Goal: Task Accomplishment & Management: Use online tool/utility

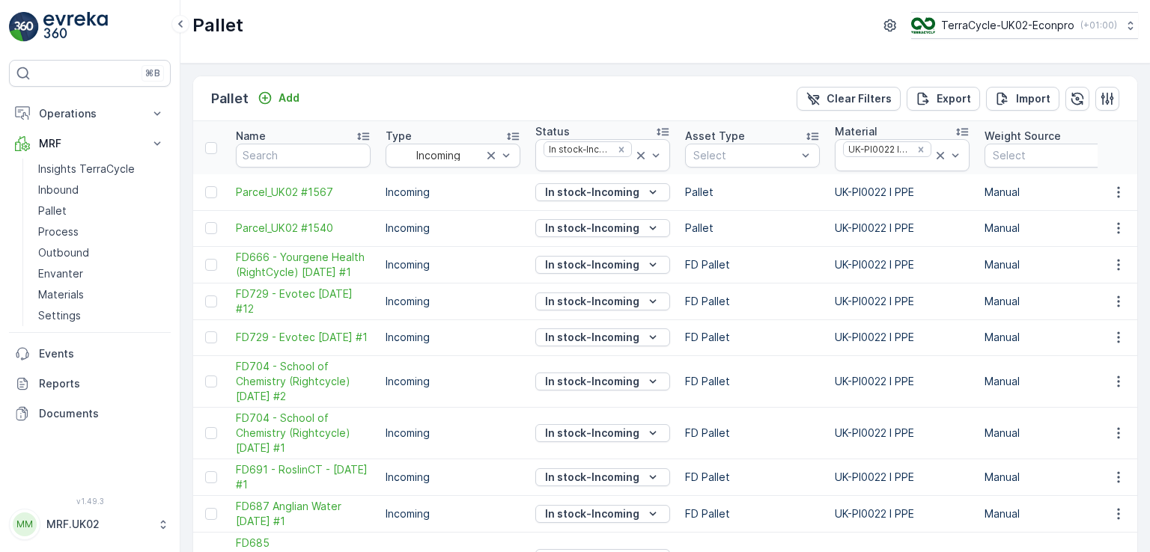
scroll to position [427, 0]
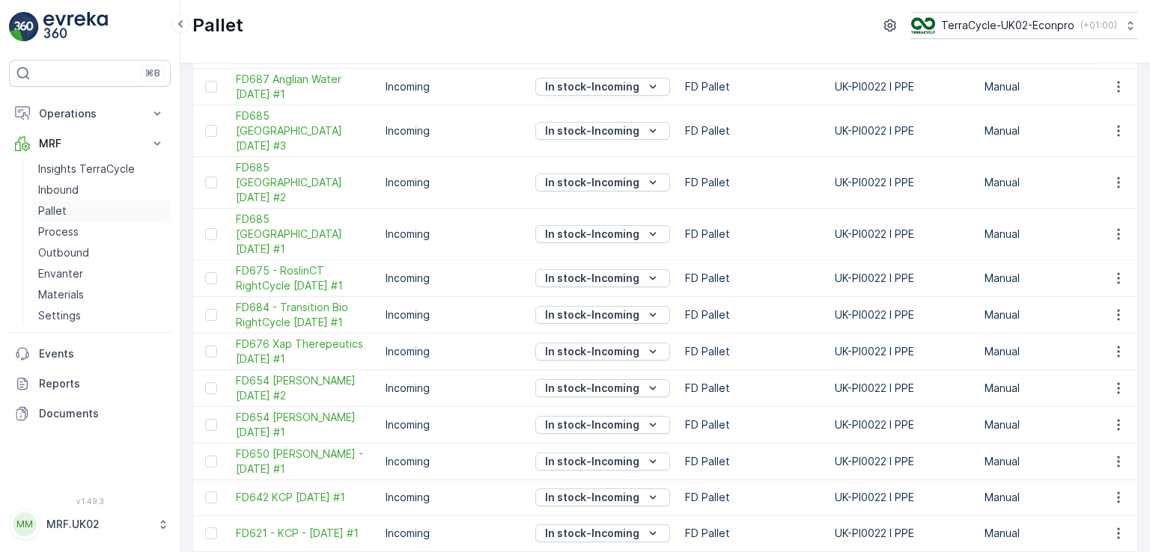
click at [63, 213] on p "Pallet" at bounding box center [52, 211] width 28 height 15
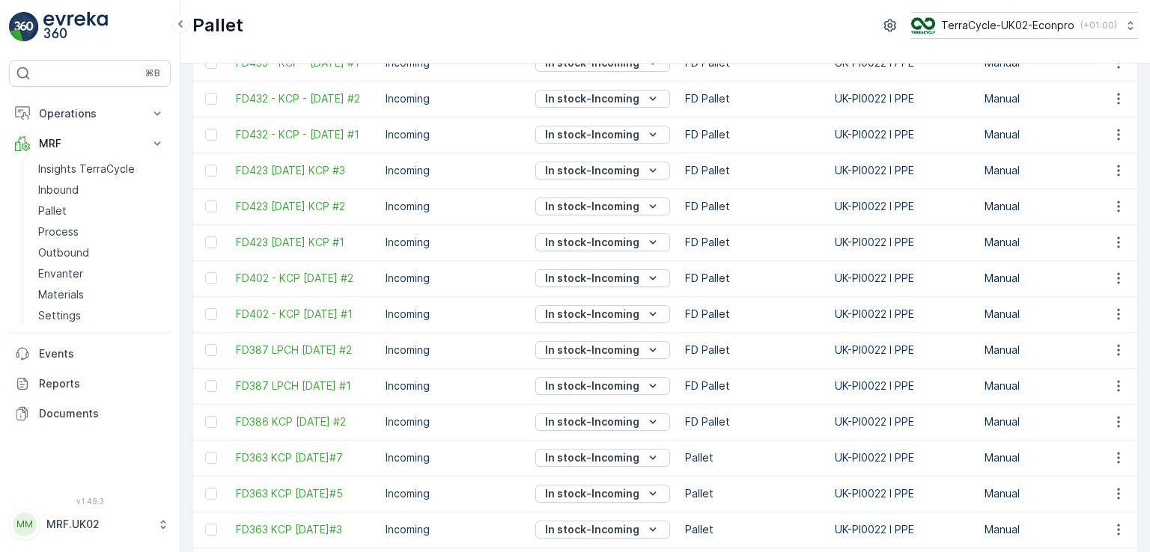
scroll to position [1529, 0]
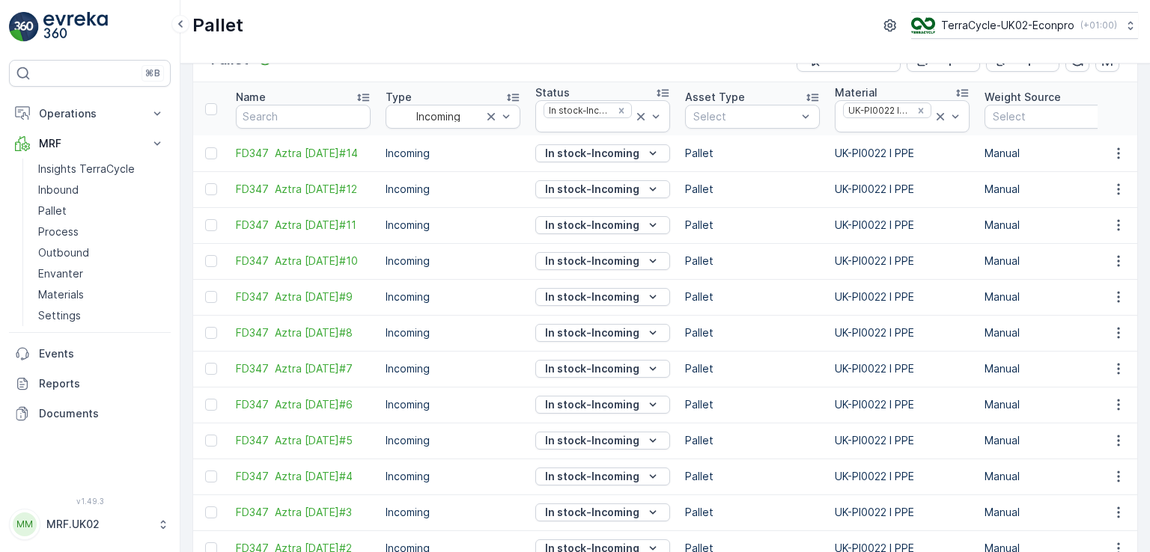
scroll to position [32, 0]
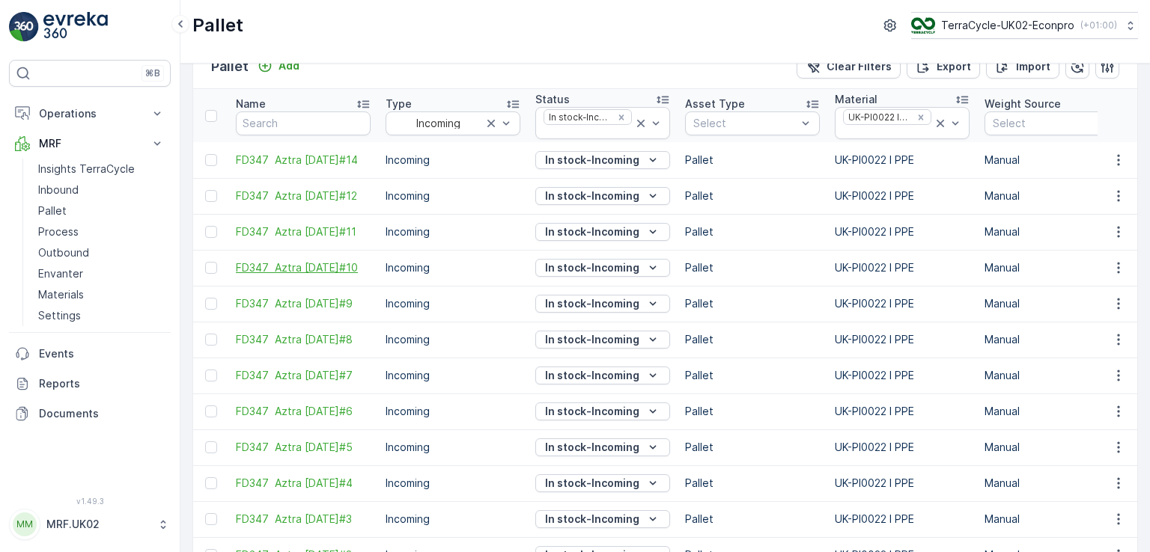
click at [292, 260] on span "FD347 Aztra [DATE]#10" at bounding box center [303, 267] width 135 height 15
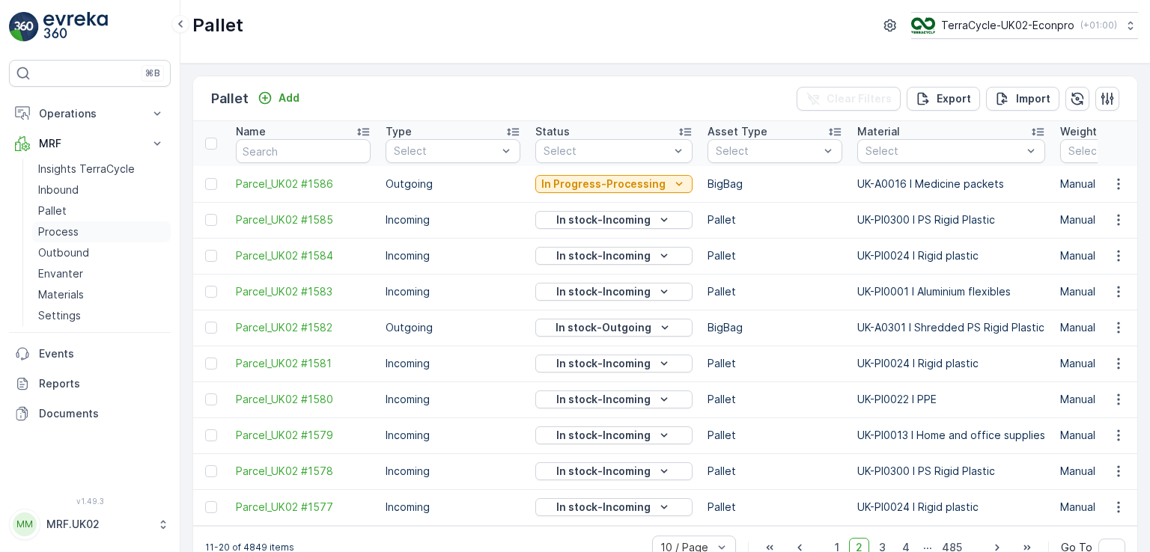
click at [81, 229] on link "Process" at bounding box center [101, 232] width 138 height 21
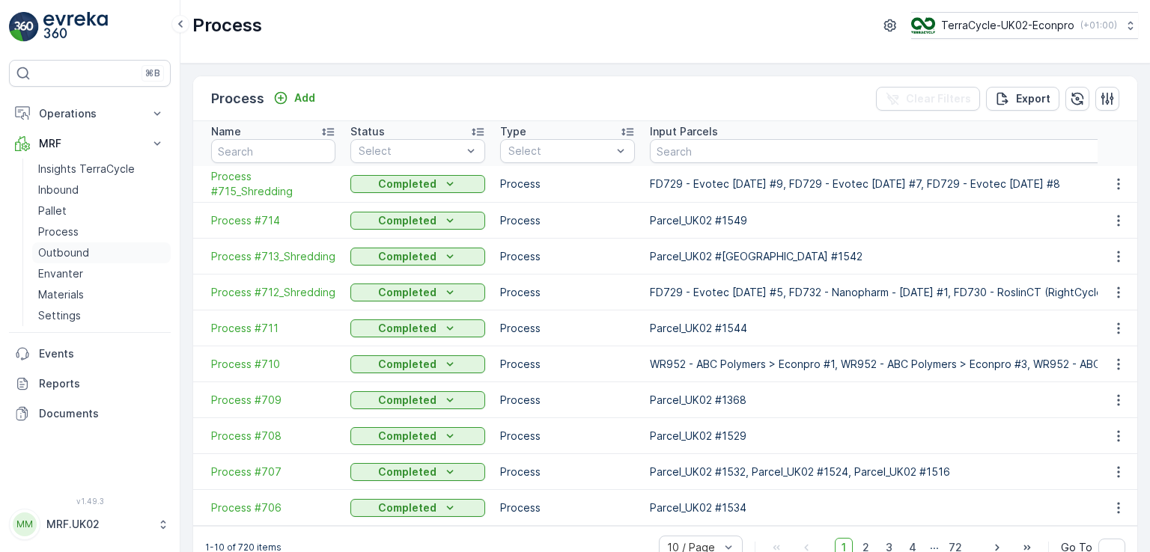
click at [84, 247] on p "Outbound" at bounding box center [63, 252] width 51 height 15
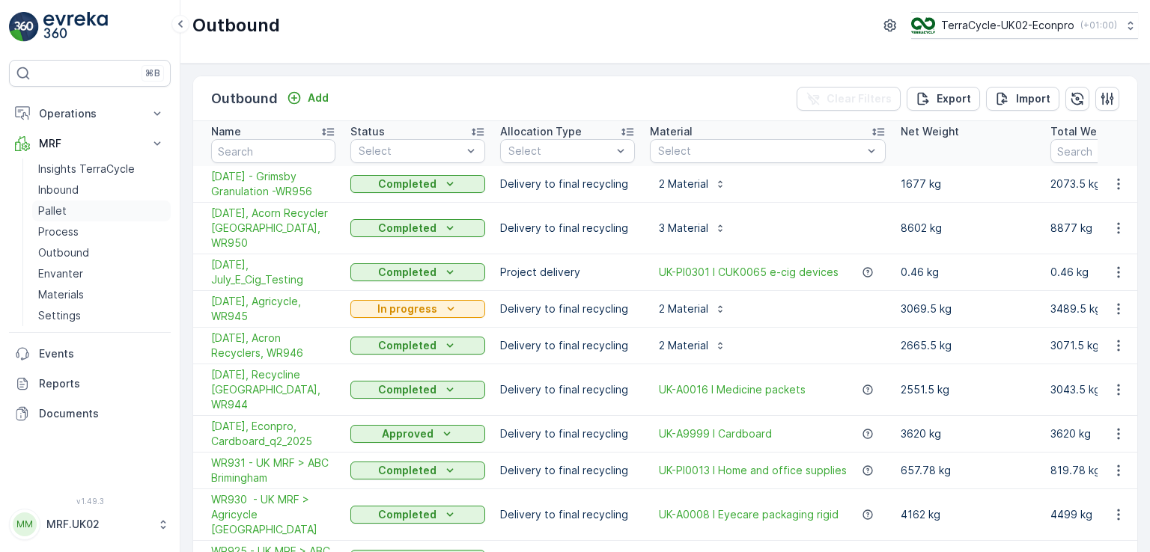
click at [78, 207] on link "Pallet" at bounding box center [101, 211] width 138 height 21
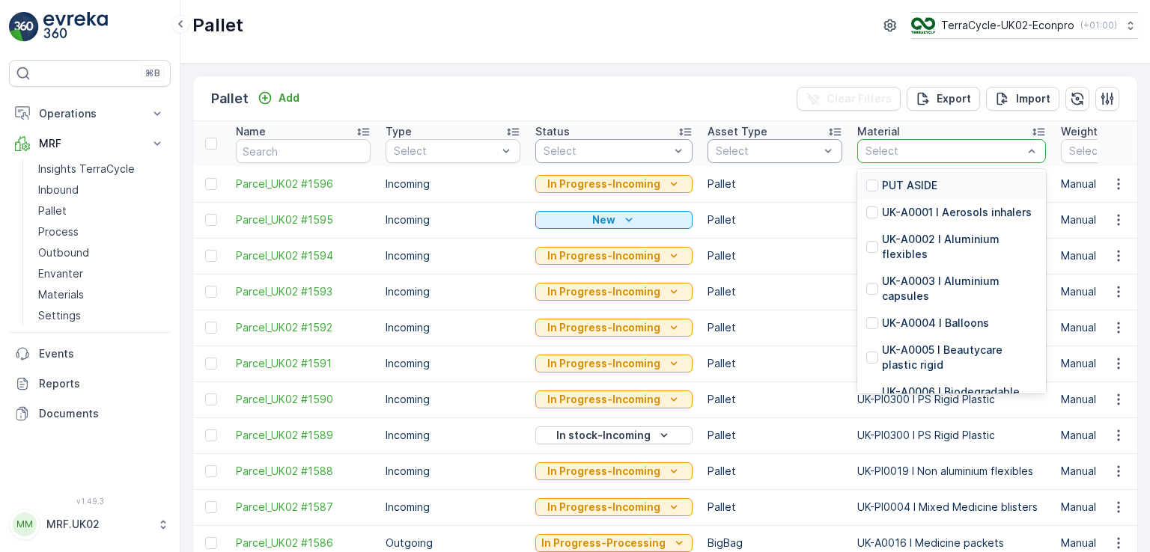
click at [867, 139] on div "Select" at bounding box center [951, 151] width 189 height 24
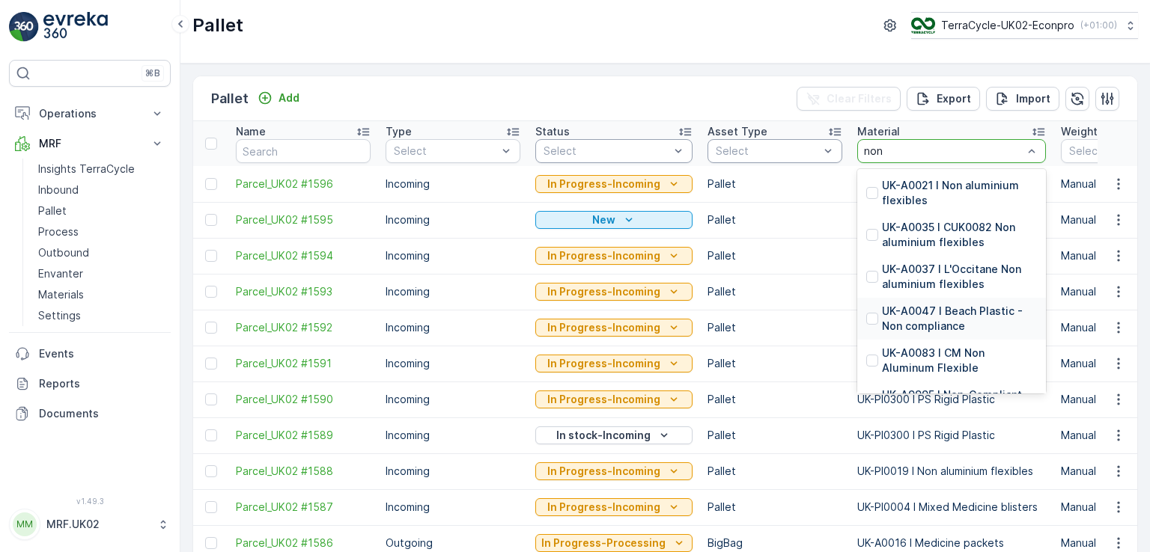
type input "non c"
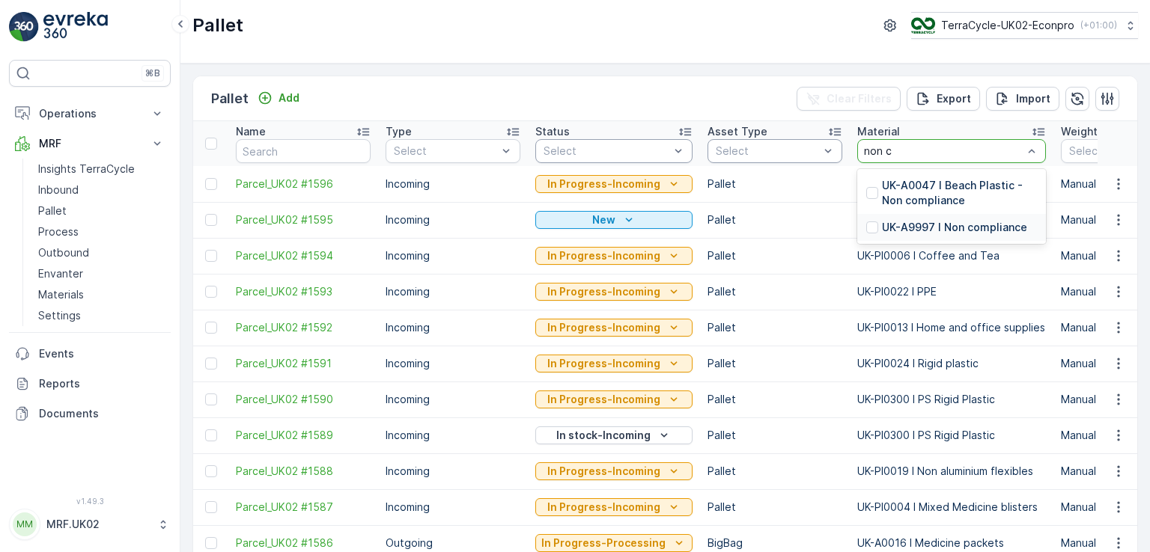
click at [933, 225] on p "UK-A9997 I Non compliance" at bounding box center [954, 227] width 145 height 15
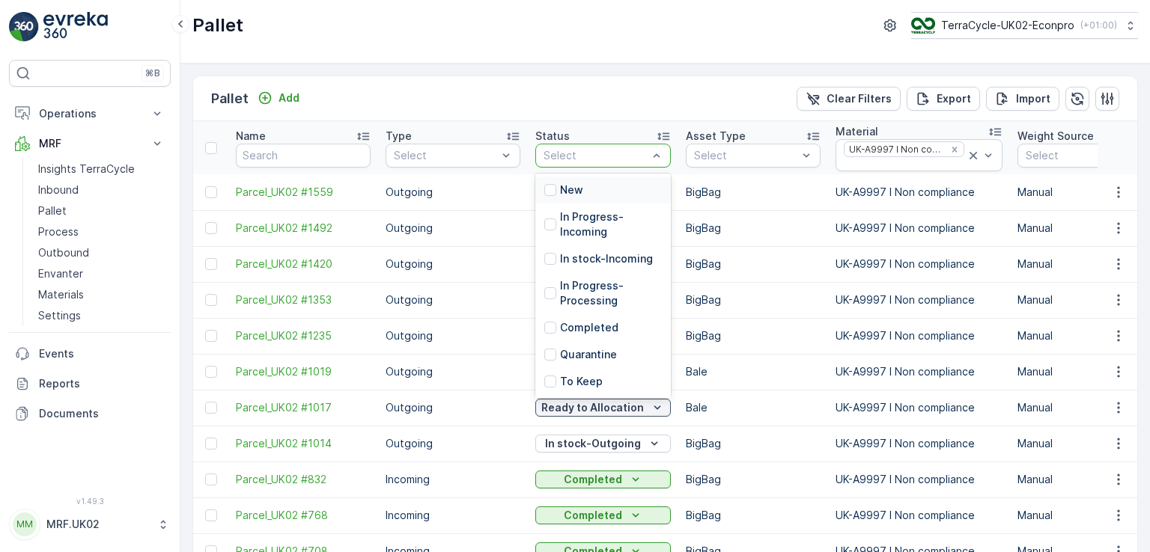
click at [617, 163] on div "Select" at bounding box center [602, 156] width 135 height 24
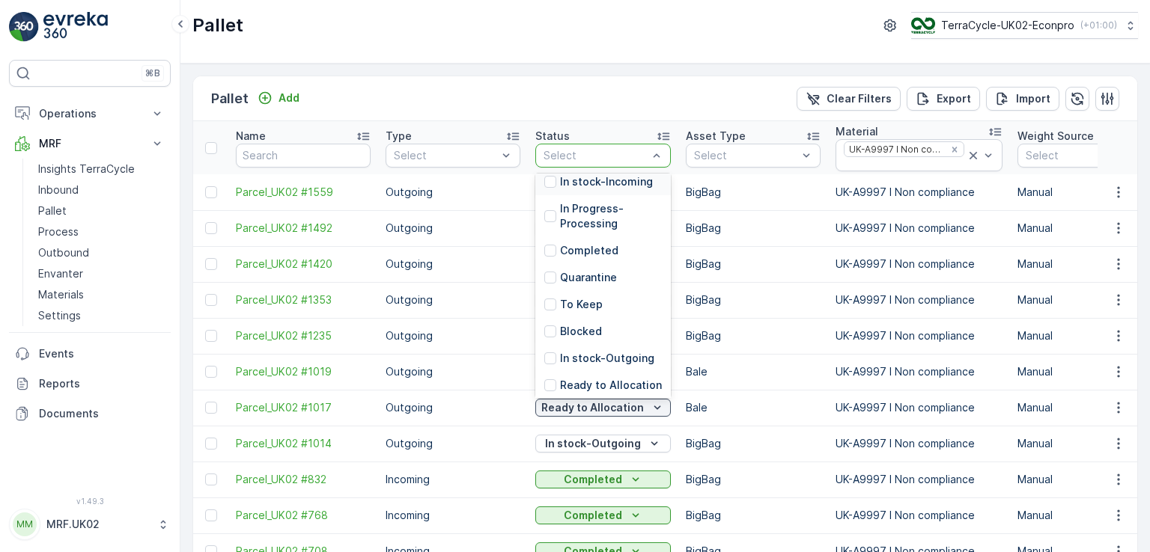
scroll to position [135, 0]
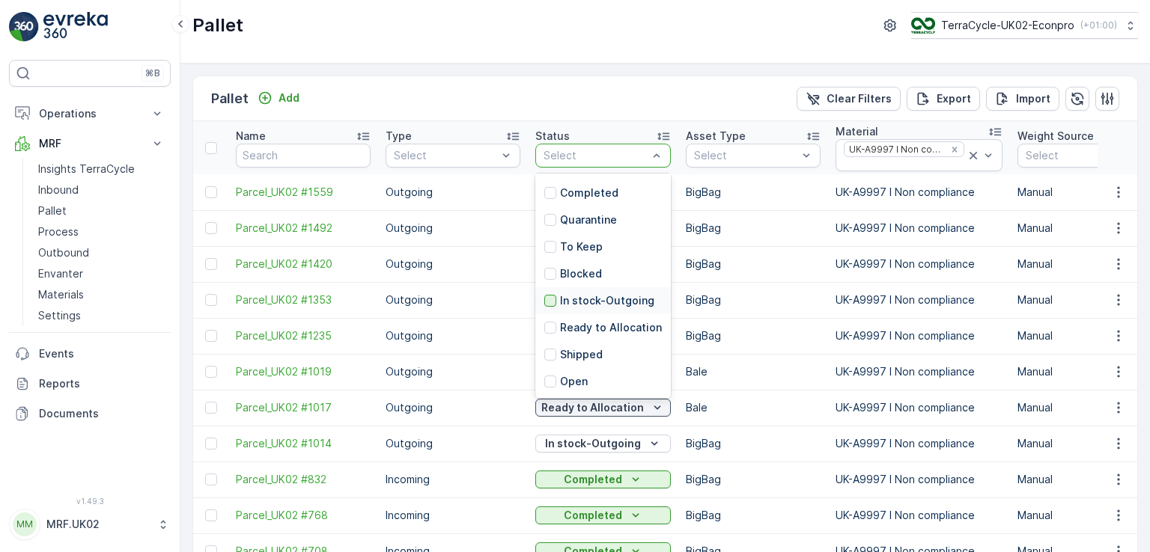
click at [551, 298] on div at bounding box center [550, 301] width 12 height 12
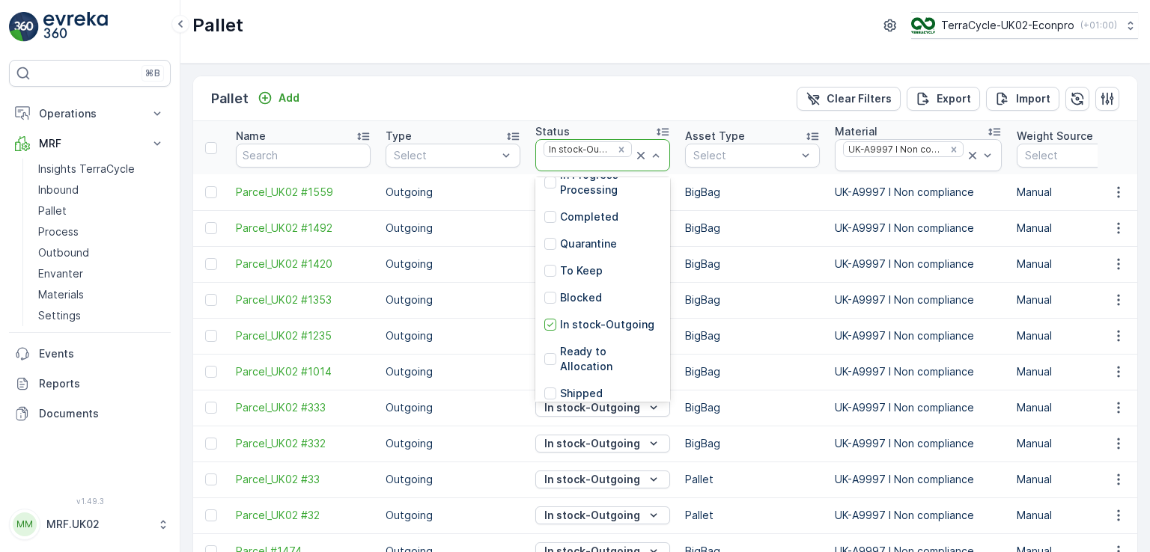
scroll to position [135, 0]
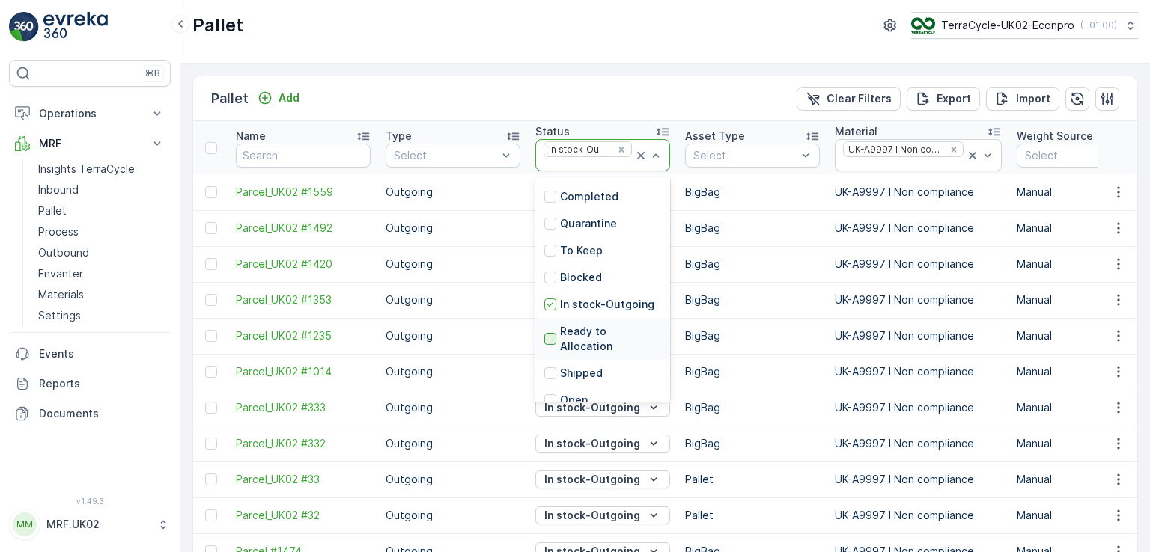
click at [552, 333] on div at bounding box center [550, 339] width 12 height 12
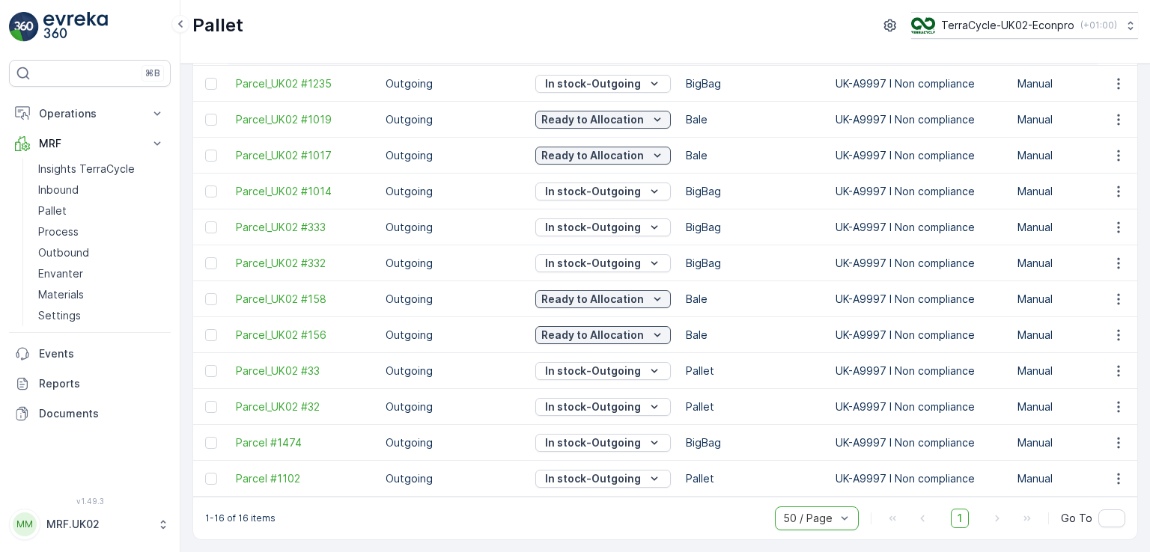
scroll to position [277, 0]
click at [74, 232] on p "Process" at bounding box center [58, 232] width 40 height 15
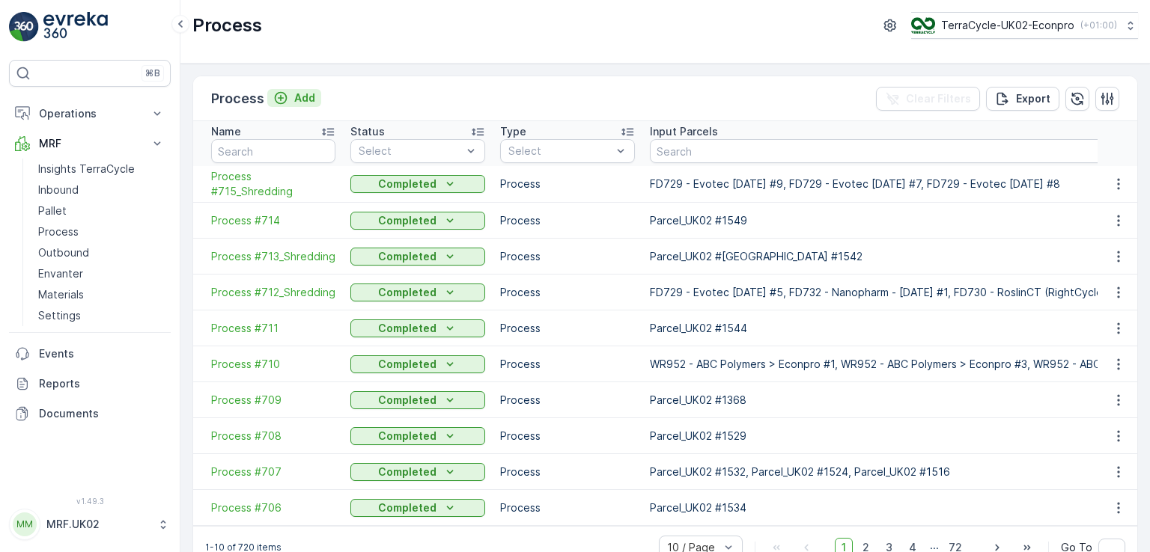
click at [310, 91] on p "Add" at bounding box center [304, 98] width 21 height 15
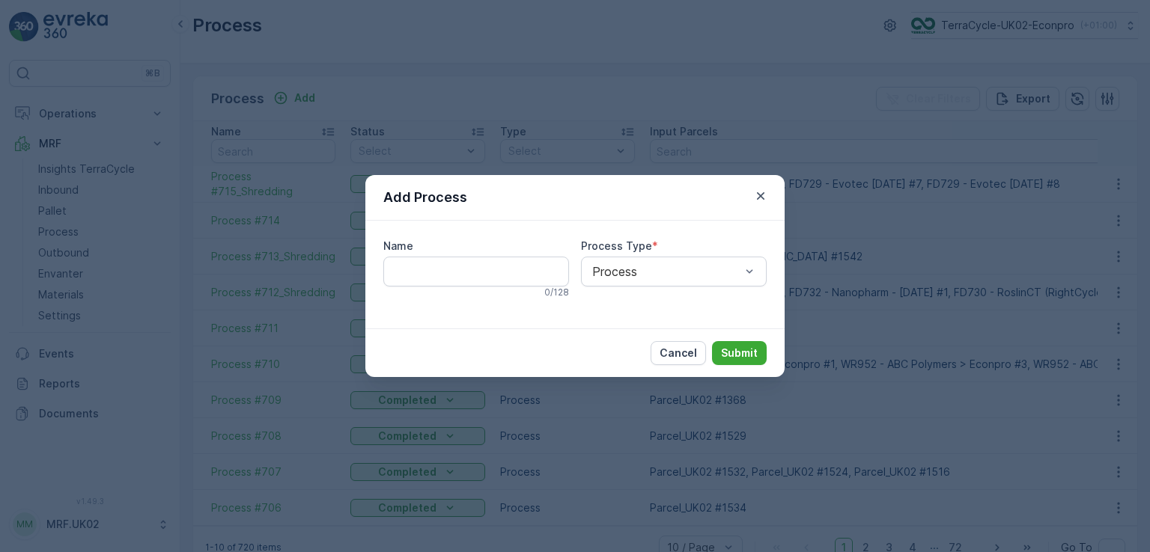
click at [781, 73] on div "Add Process Name 0 / 128 Process Type * Process Cancel Submit" at bounding box center [575, 276] width 1150 height 552
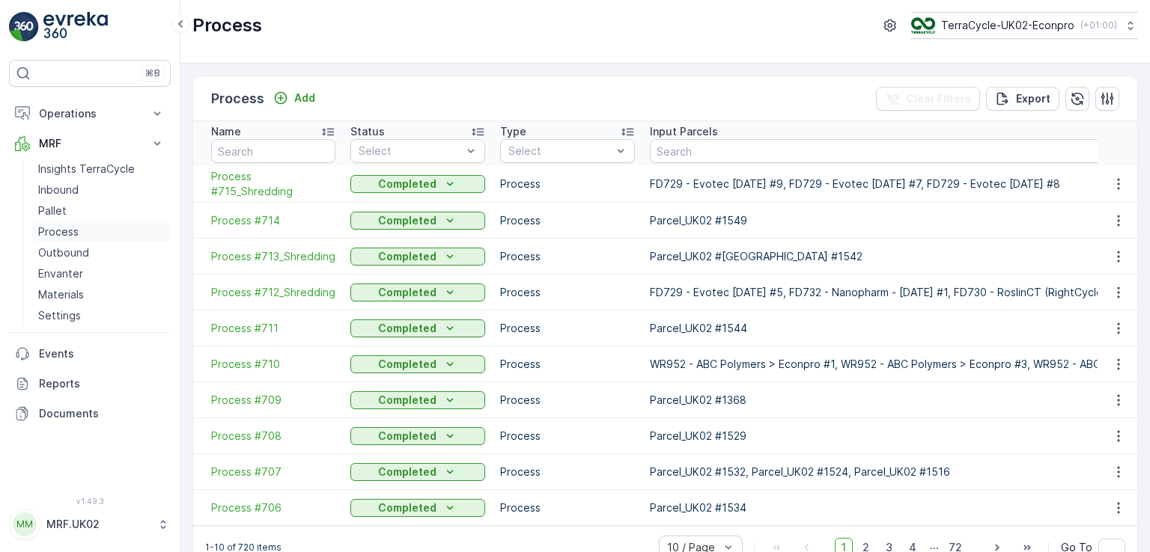
click at [67, 228] on p "Process" at bounding box center [58, 232] width 40 height 15
click at [307, 94] on p "Add" at bounding box center [304, 98] width 21 height 15
